Goal: Feedback & Contribution: Leave review/rating

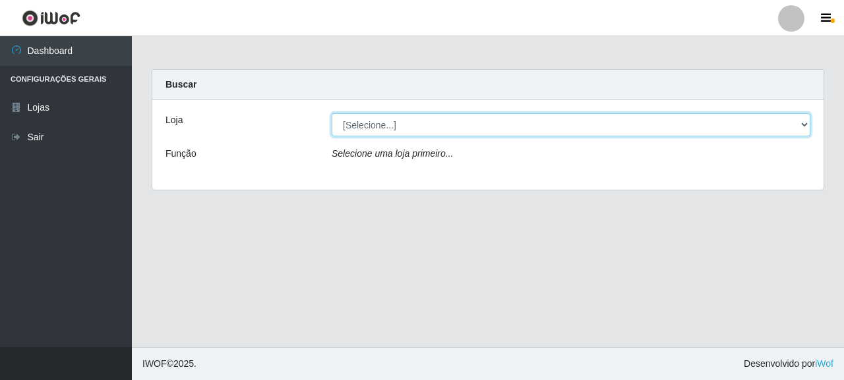
drag, startPoint x: 391, startPoint y: 127, endPoint x: 391, endPoint y: 136, distance: 9.3
click at [391, 127] on select "[Selecione...] Supermercado Queiroz - [GEOGRAPHIC_DATA]" at bounding box center [571, 124] width 478 height 23
select select "496"
click at [332, 113] on select "[Selecione...] Supermercado Queiroz - [GEOGRAPHIC_DATA]" at bounding box center [571, 124] width 478 height 23
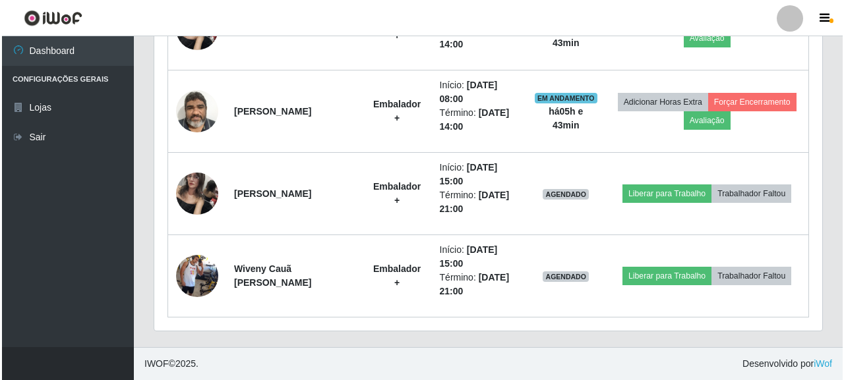
scroll to position [524, 0]
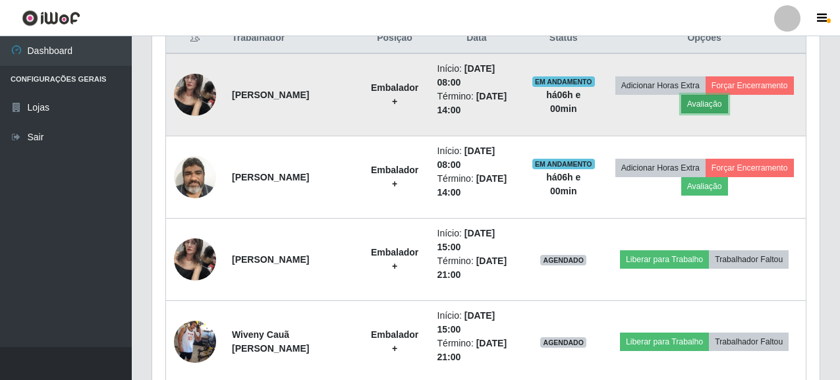
click at [689, 102] on button "Avaliação" at bounding box center [704, 104] width 47 height 18
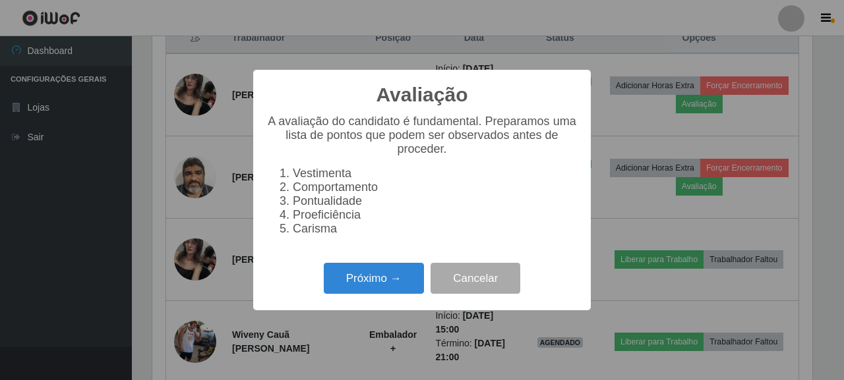
scroll to position [274, 660]
click at [371, 293] on button "Próximo →" at bounding box center [374, 278] width 100 height 31
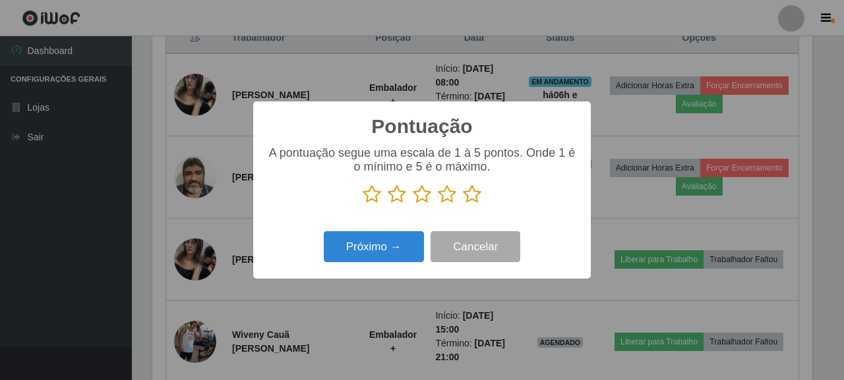
scroll to position [658806, 658420]
click at [467, 200] on icon at bounding box center [472, 195] width 18 height 20
click at [463, 204] on input "radio" at bounding box center [463, 204] width 0 height 0
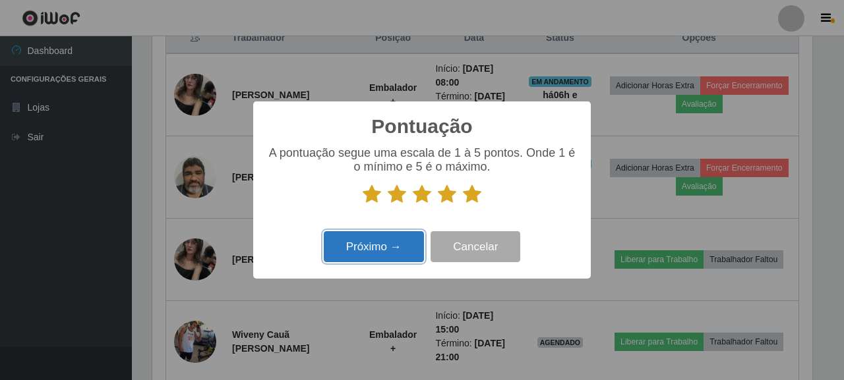
click at [372, 260] on button "Próximo →" at bounding box center [374, 246] width 100 height 31
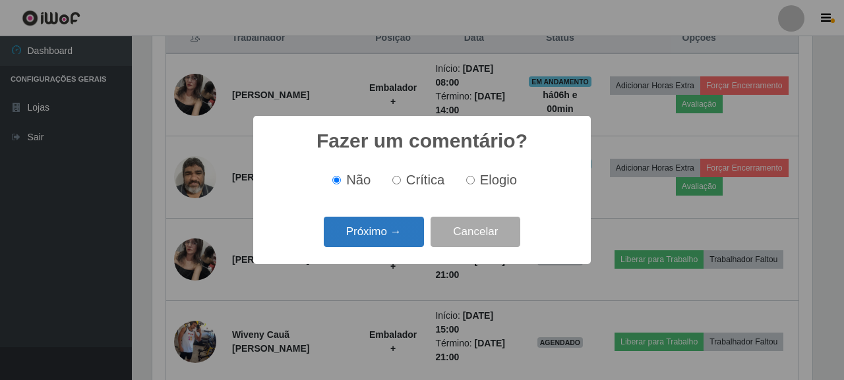
click at [357, 229] on button "Próximo →" at bounding box center [374, 232] width 100 height 31
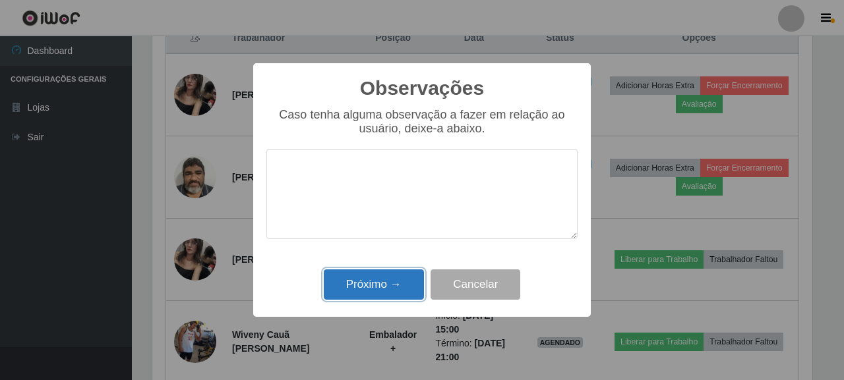
click at [335, 287] on button "Próximo →" at bounding box center [374, 285] width 100 height 31
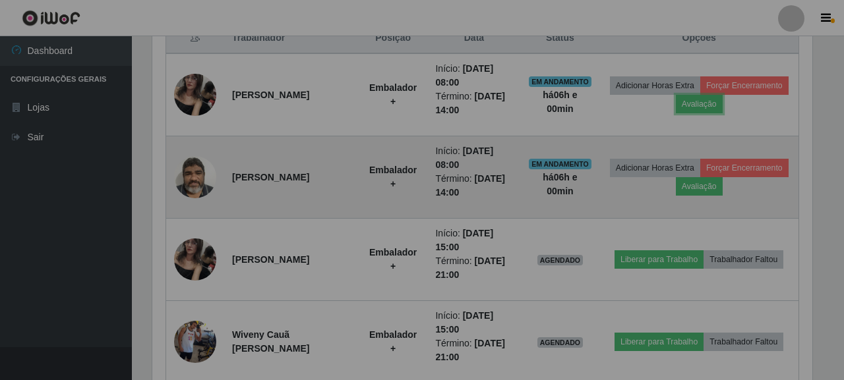
scroll to position [274, 668]
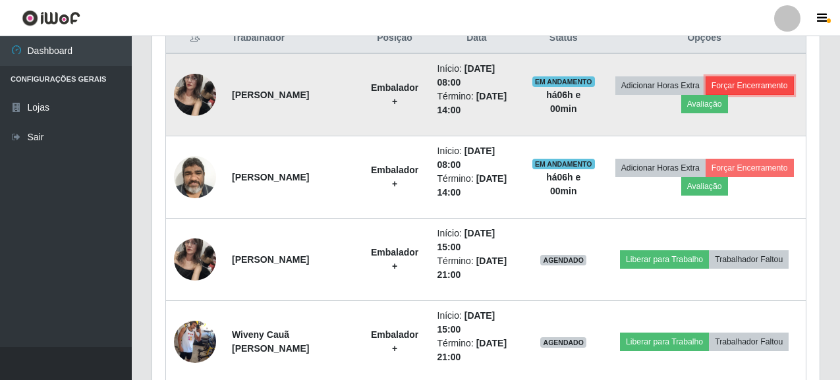
click at [736, 89] on button "Forçar Encerramento" at bounding box center [750, 85] width 88 height 18
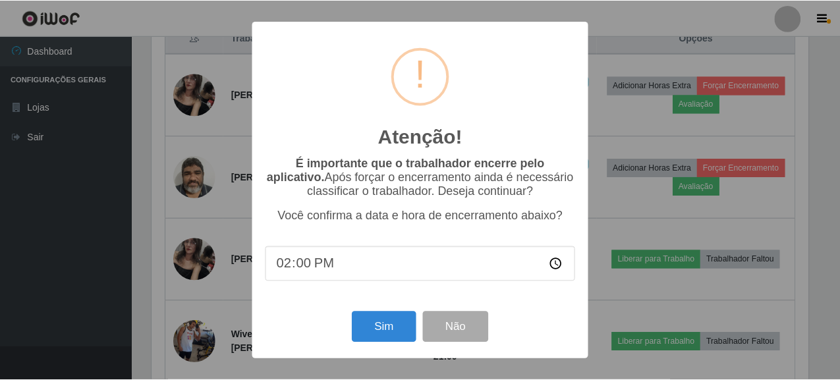
scroll to position [274, 660]
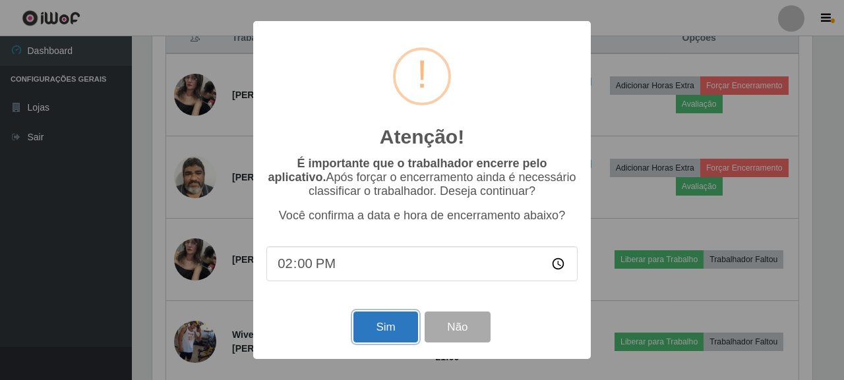
click at [382, 339] on button "Sim" at bounding box center [385, 327] width 64 height 31
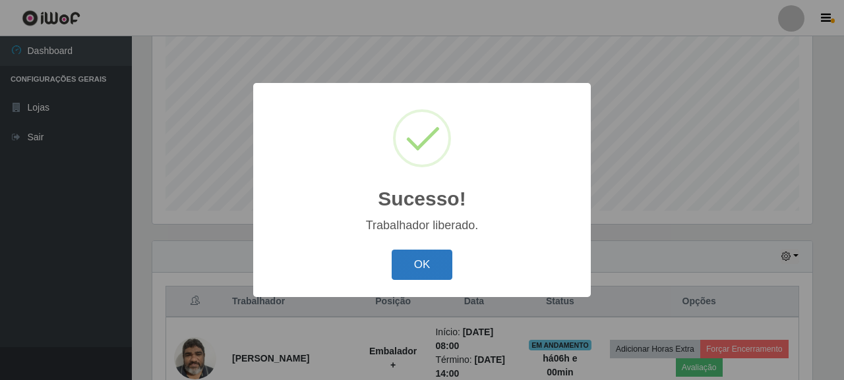
click at [419, 268] on button "OK" at bounding box center [421, 265] width 61 height 31
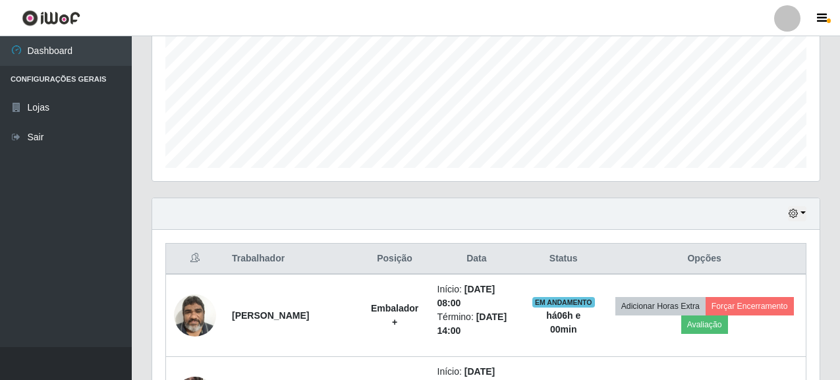
scroll to position [326, 0]
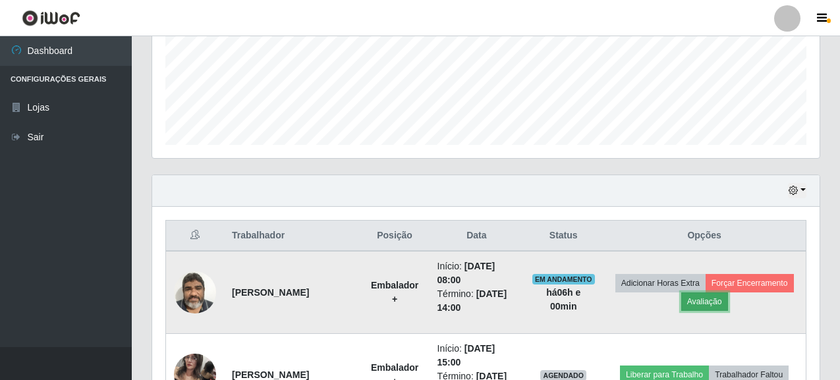
click at [694, 297] on button "Avaliação" at bounding box center [704, 302] width 47 height 18
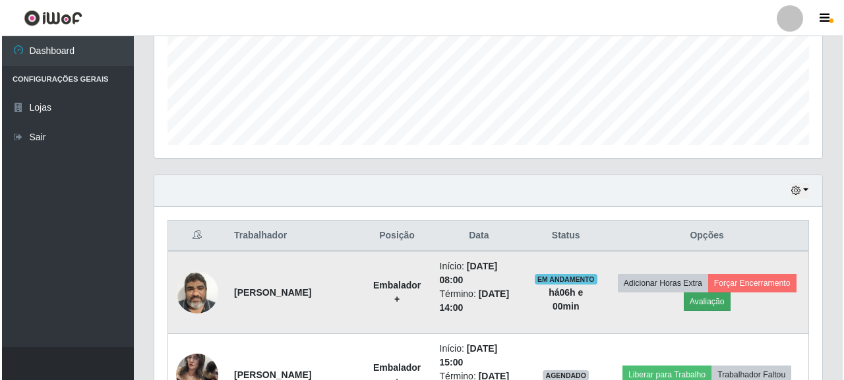
scroll to position [274, 660]
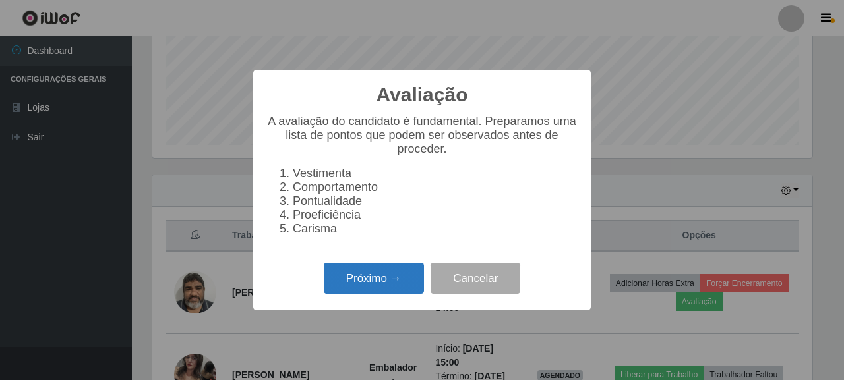
click at [383, 284] on button "Próximo →" at bounding box center [374, 278] width 100 height 31
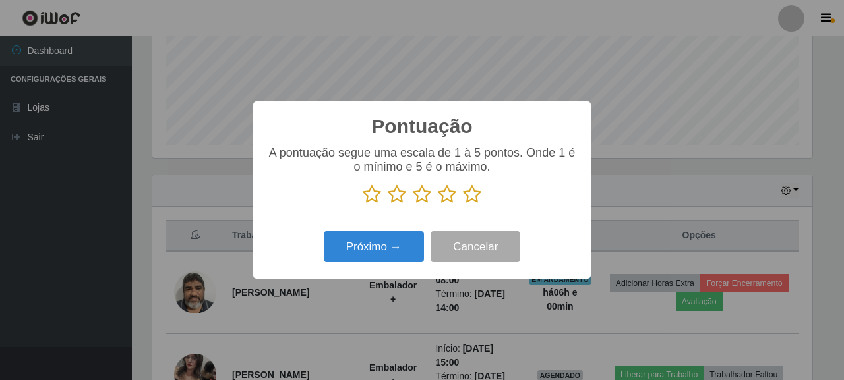
click at [471, 199] on icon at bounding box center [472, 195] width 18 height 20
click at [463, 204] on input "radio" at bounding box center [463, 204] width 0 height 0
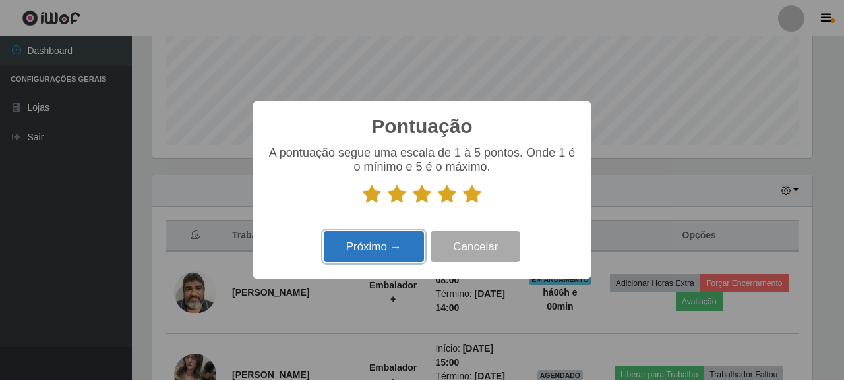
click at [376, 250] on button "Próximo →" at bounding box center [374, 246] width 100 height 31
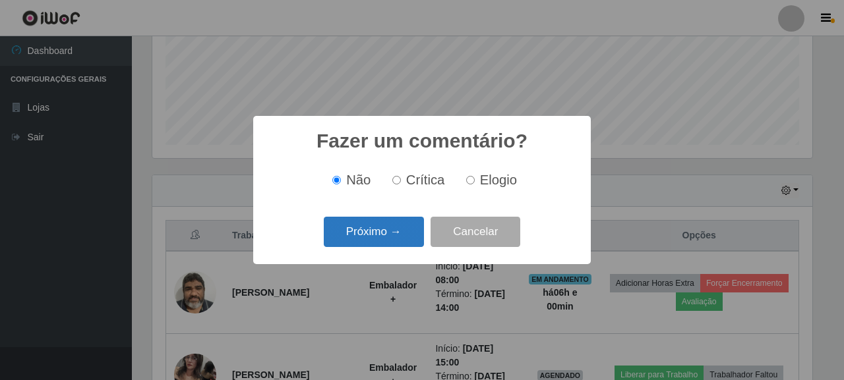
click at [381, 232] on button "Próximo →" at bounding box center [374, 232] width 100 height 31
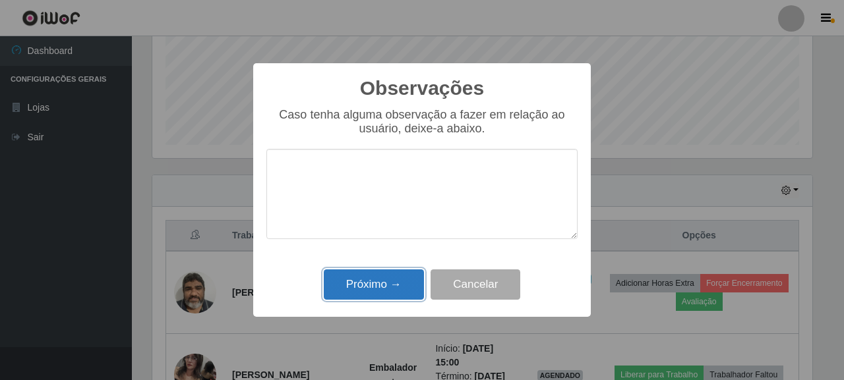
click at [387, 273] on button "Próximo →" at bounding box center [374, 285] width 100 height 31
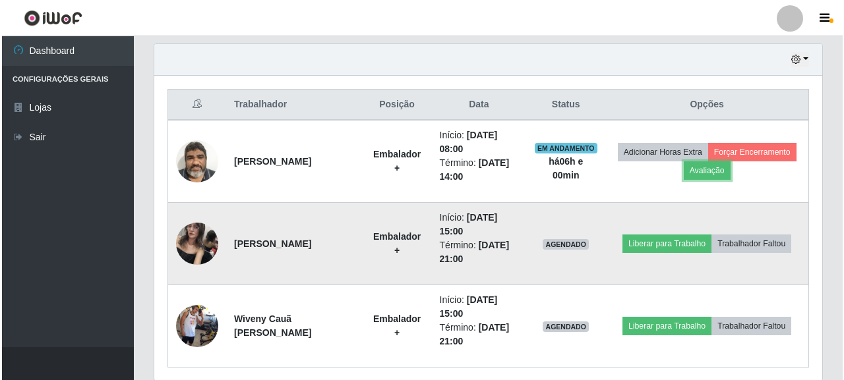
scroll to position [458, 0]
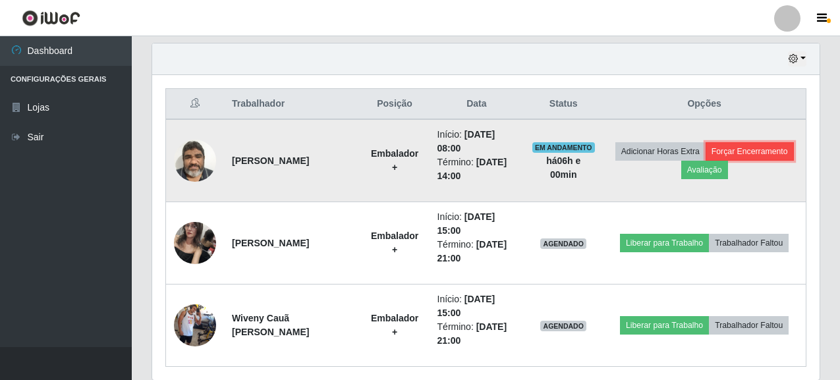
click at [732, 149] on button "Forçar Encerramento" at bounding box center [750, 151] width 88 height 18
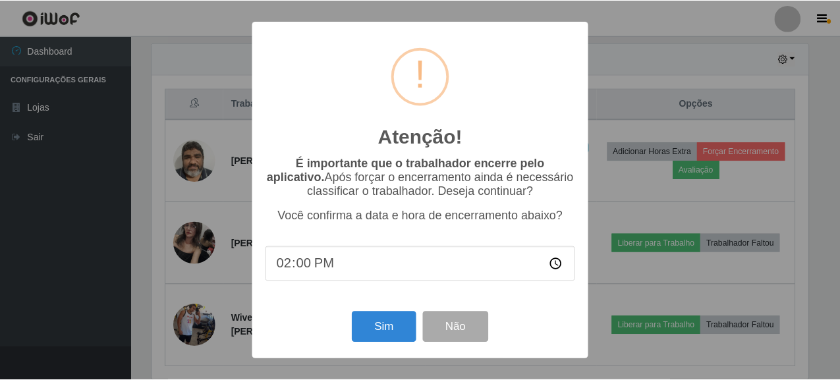
scroll to position [274, 660]
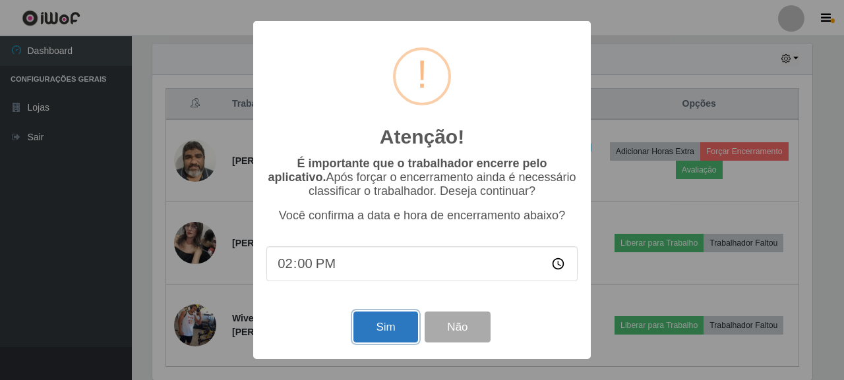
click at [376, 330] on button "Sim" at bounding box center [385, 327] width 64 height 31
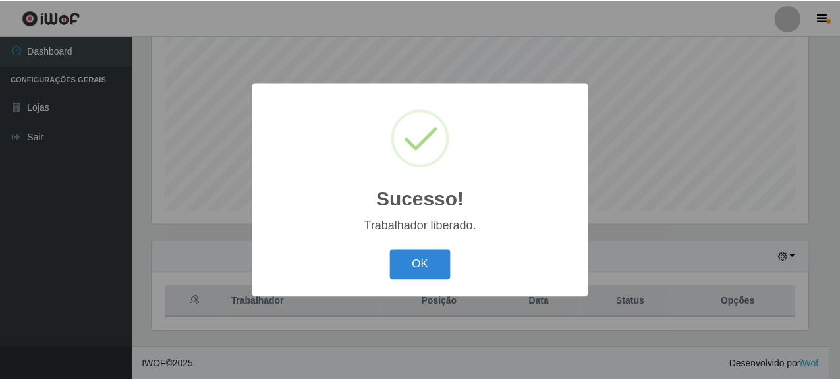
scroll to position [0, 0]
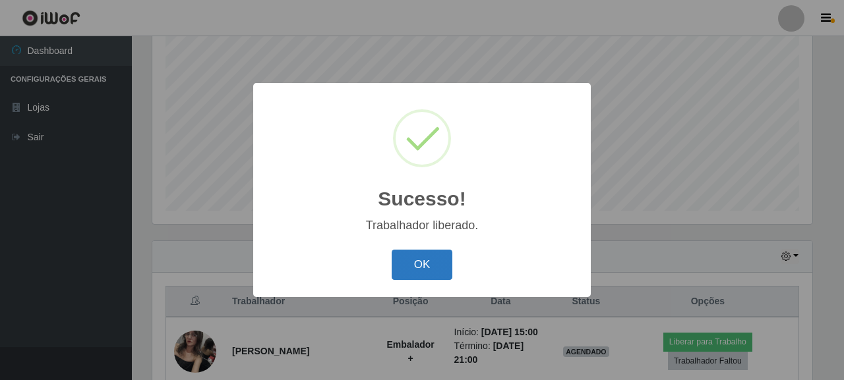
click at [399, 270] on button "OK" at bounding box center [421, 265] width 61 height 31
